Goal: Transaction & Acquisition: Purchase product/service

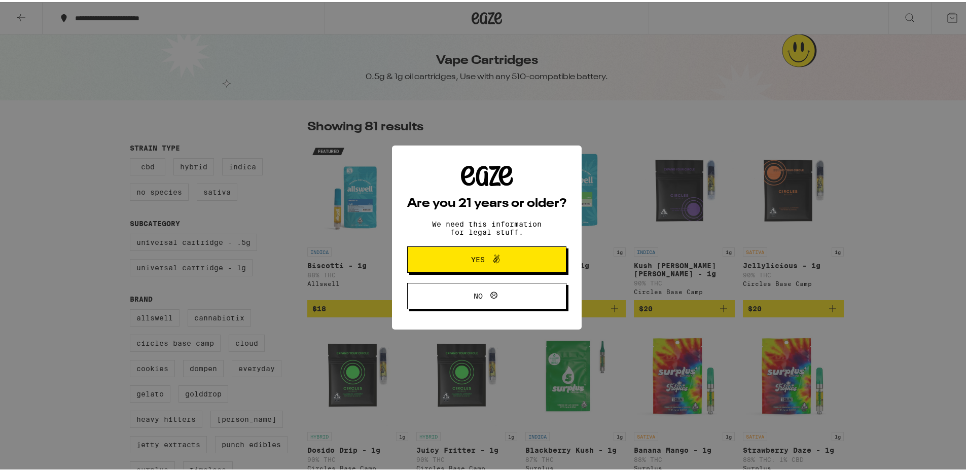
click at [652, 158] on div "Are you 21 years or older? We need this information for legal stuff. Yes No" at bounding box center [487, 235] width 974 height 471
click at [517, 261] on span "Yes" at bounding box center [486, 257] width 77 height 13
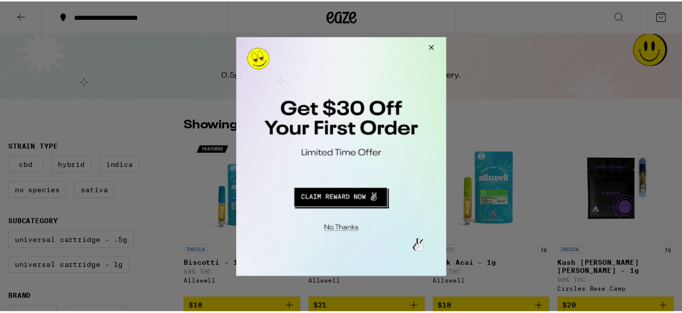
click at [431, 46] on button "Close Modal" at bounding box center [431, 49] width 27 height 24
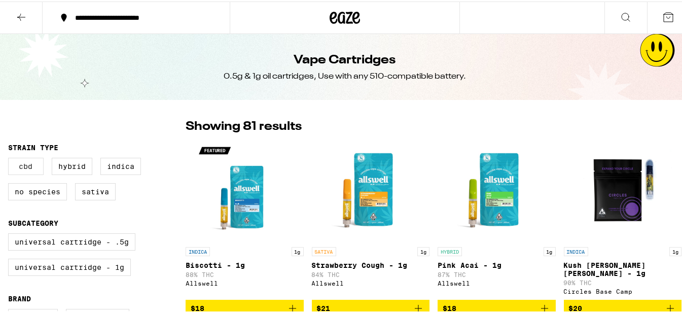
click at [15, 169] on label "CBD" at bounding box center [26, 164] width 36 height 17
click at [11, 158] on input "CBD" at bounding box center [10, 158] width 1 height 1
checkbox input "true"
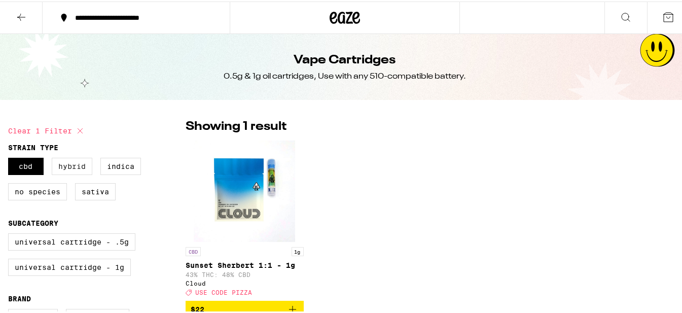
scroll to position [51, 0]
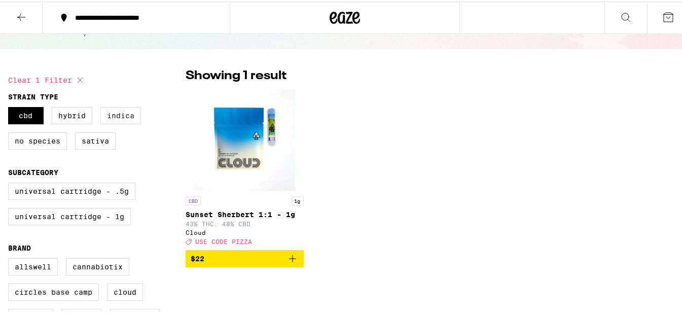
click at [125, 109] on label "Indica" at bounding box center [120, 114] width 41 height 17
click at [11, 108] on input "Indica" at bounding box center [10, 107] width 1 height 1
checkbox input "true"
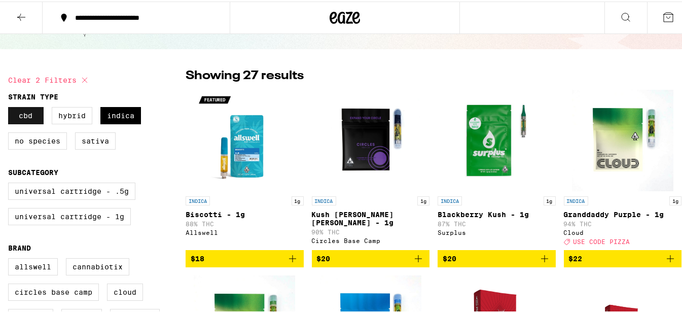
click at [26, 112] on label "CBD" at bounding box center [26, 114] width 36 height 17
click at [11, 108] on input "CBD" at bounding box center [10, 107] width 1 height 1
checkbox input "false"
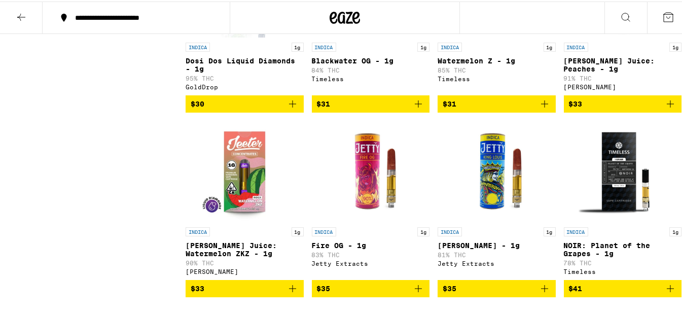
scroll to position [507, 0]
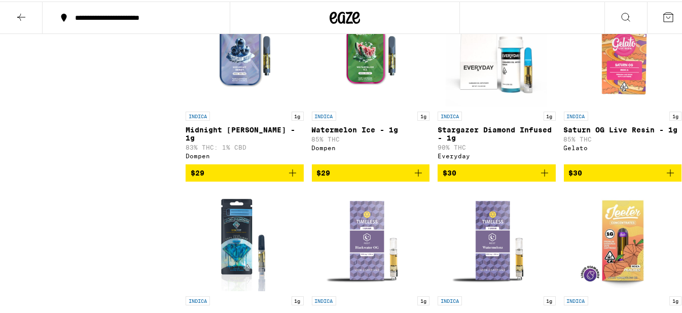
click at [48, 100] on div "Clear 1 filter Strain Type CBD Hybrid Indica No Species Sativa Subcategory Univ…" at bounding box center [97, 271] width 178 height 1325
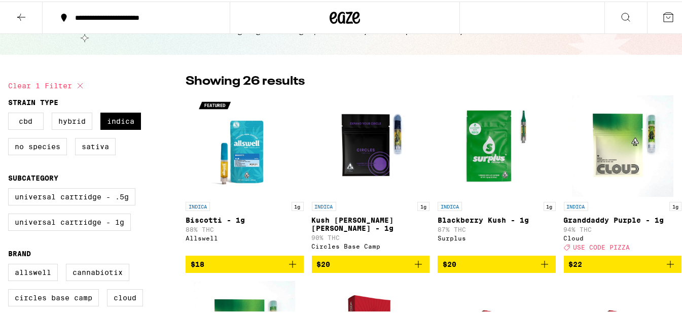
scroll to position [0, 0]
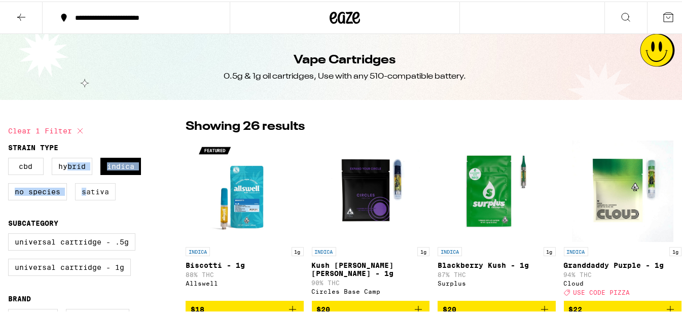
drag, startPoint x: 70, startPoint y: 169, endPoint x: 86, endPoint y: 193, distance: 28.8
click at [86, 193] on div "CBD Hybrid Indica No Species Sativa" at bounding box center [97, 181] width 178 height 51
click at [90, 193] on label "Sativa" at bounding box center [95, 190] width 41 height 17
click at [11, 158] on input "Sativa" at bounding box center [10, 158] width 1 height 1
checkbox input "true"
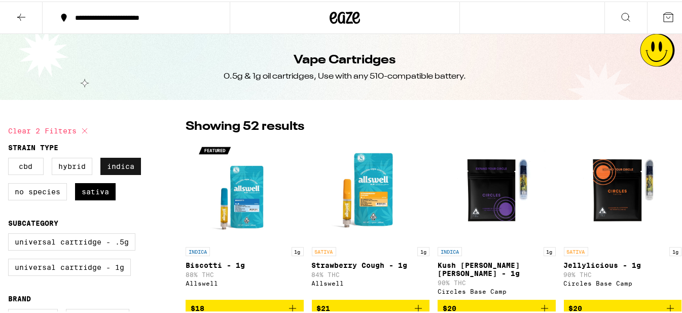
click at [129, 167] on label "Indica" at bounding box center [120, 164] width 41 height 17
click at [11, 158] on input "Indica" at bounding box center [10, 158] width 1 height 1
checkbox input "false"
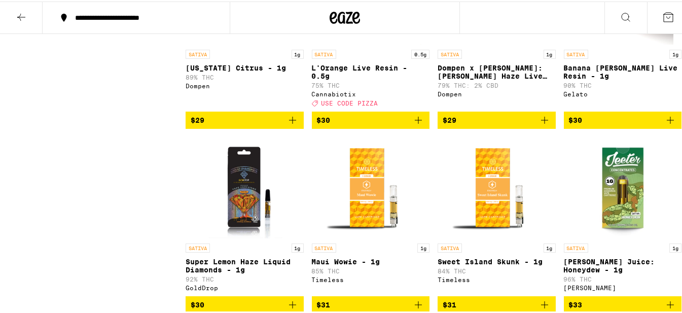
scroll to position [660, 0]
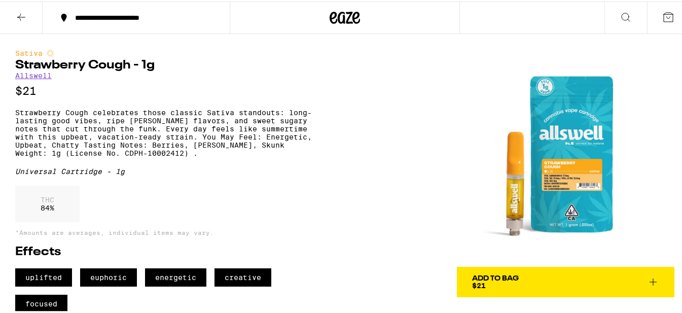
click at [551, 170] on img at bounding box center [566, 157] width 218 height 218
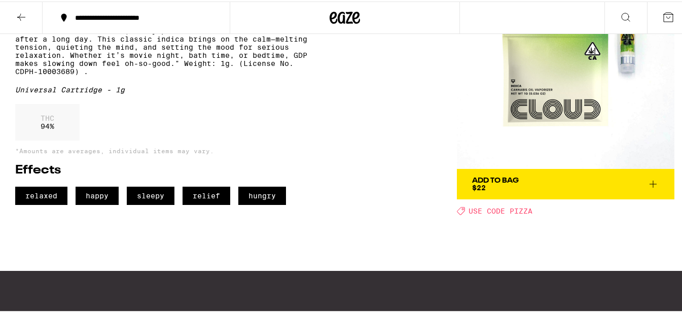
scroll to position [101, 0]
